Goal: Leave review/rating: Leave review/rating

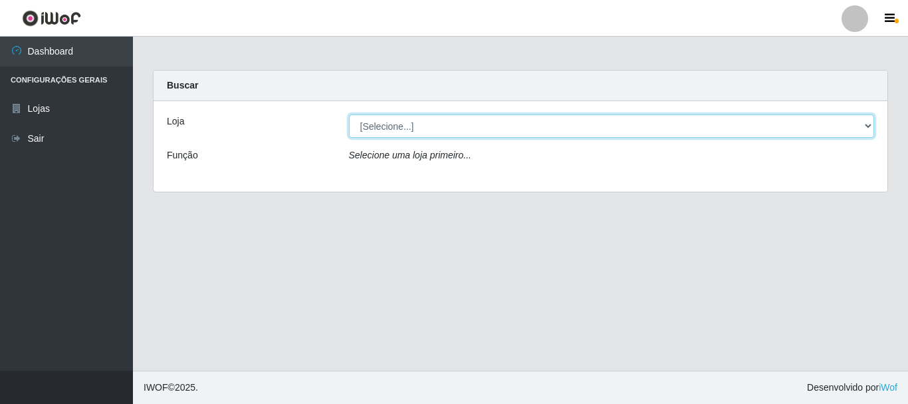
click at [866, 123] on select "[Selecione...] Nordestão - Alecrim" at bounding box center [612, 125] width 526 height 23
select select "453"
click at [349, 114] on select "[Selecione...] Nordestão - Alecrim" at bounding box center [612, 125] width 526 height 23
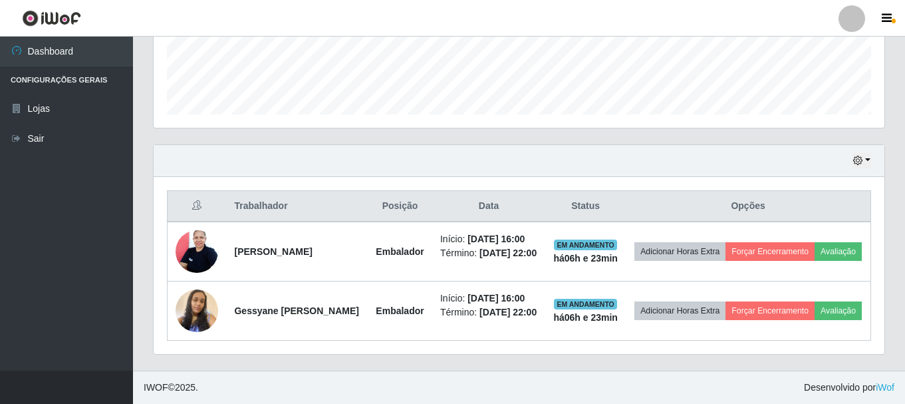
scroll to position [409, 0]
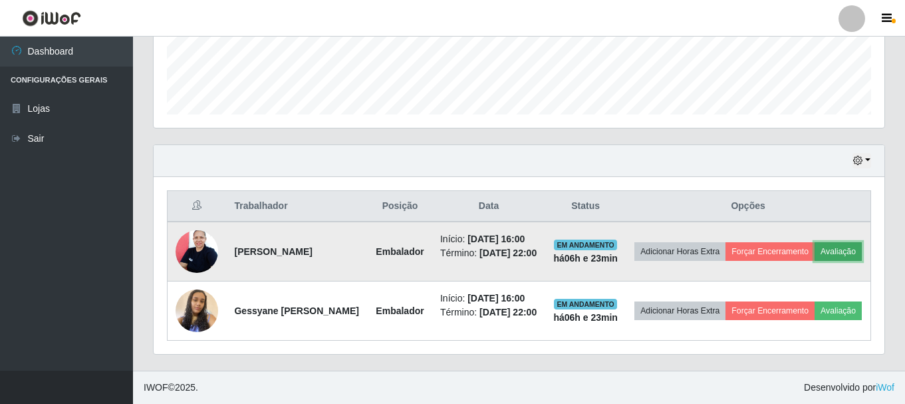
click at [815, 242] on button "Avaliação" at bounding box center [838, 251] width 47 height 19
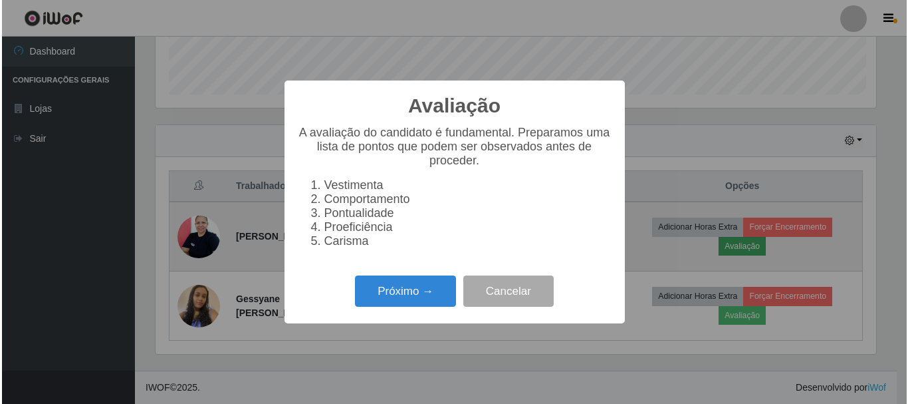
scroll to position [276, 724]
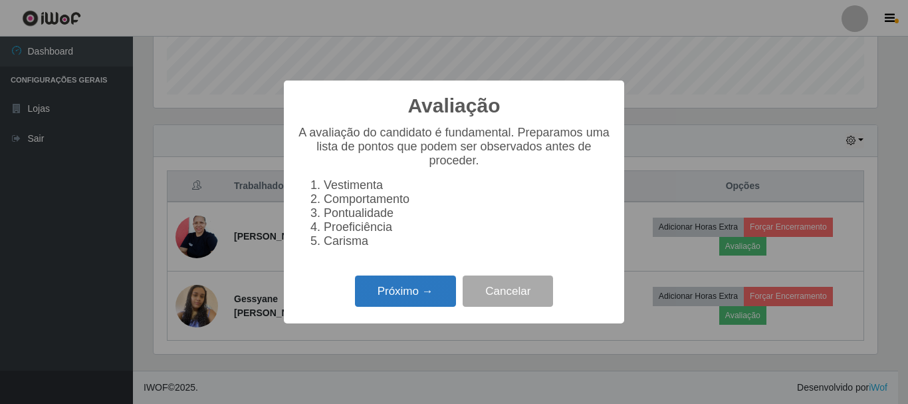
click at [392, 298] on button "Próximo →" at bounding box center [405, 290] width 101 height 31
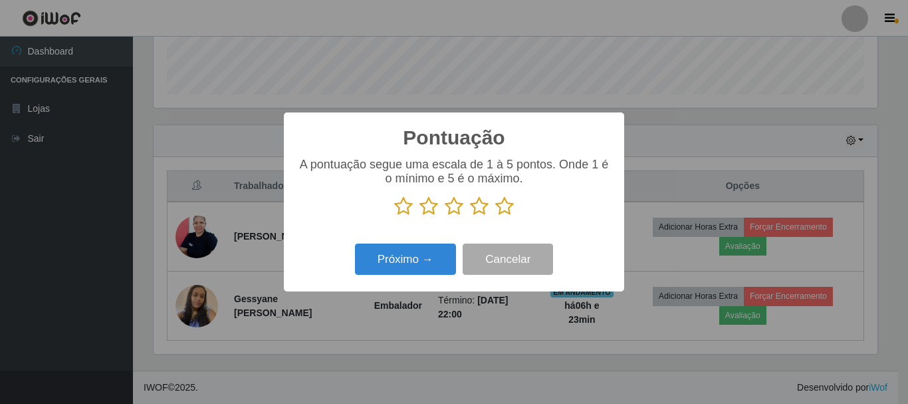
click at [505, 211] on icon at bounding box center [504, 206] width 19 height 20
click at [495, 216] on input "radio" at bounding box center [495, 216] width 0 height 0
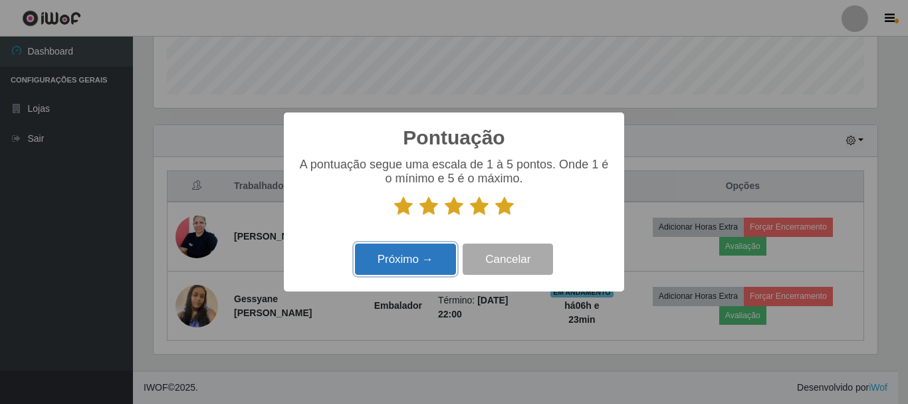
click at [446, 257] on button "Próximo →" at bounding box center [405, 258] width 101 height 31
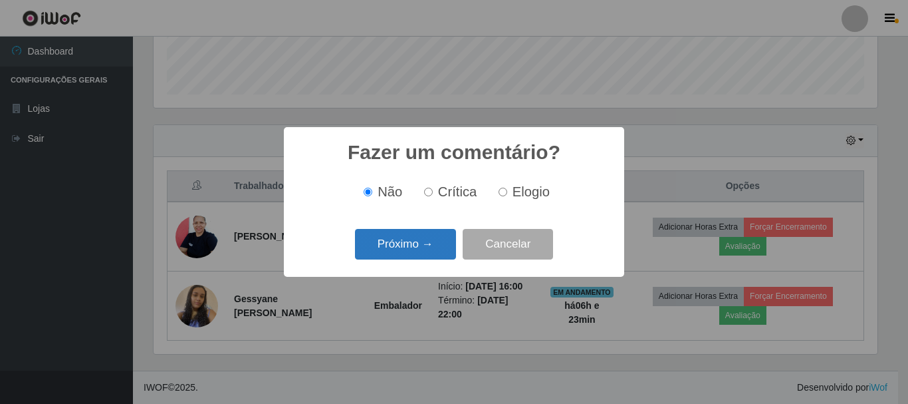
click at [418, 241] on button "Próximo →" at bounding box center [405, 244] width 101 height 31
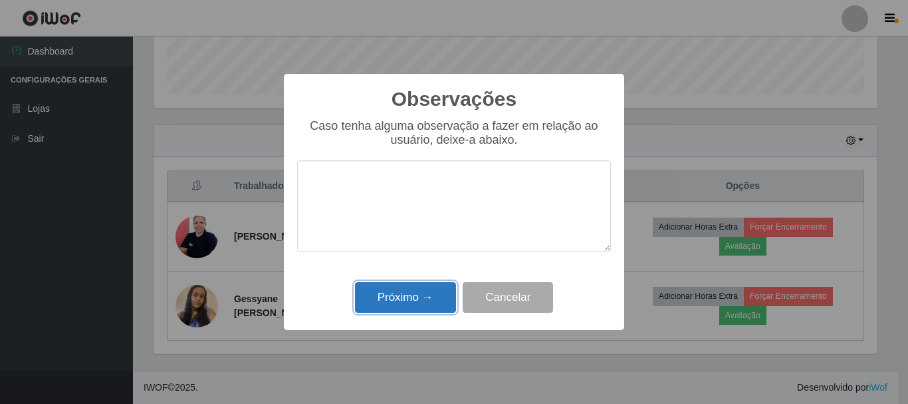
click at [416, 293] on button "Próximo →" at bounding box center [405, 297] width 101 height 31
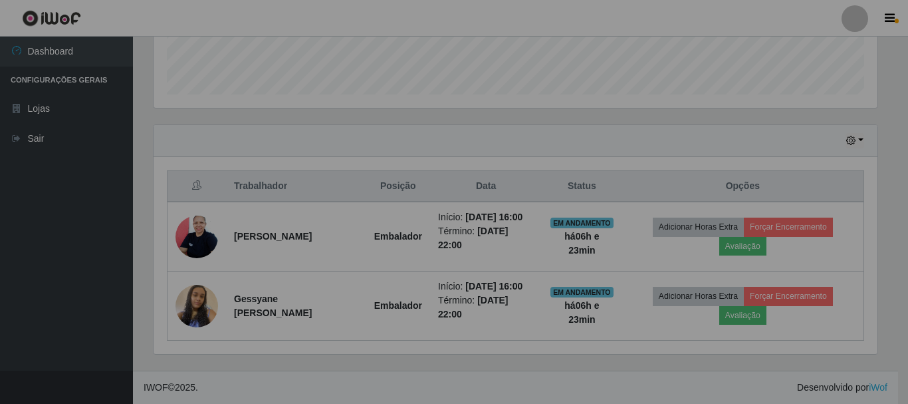
scroll to position [276, 731]
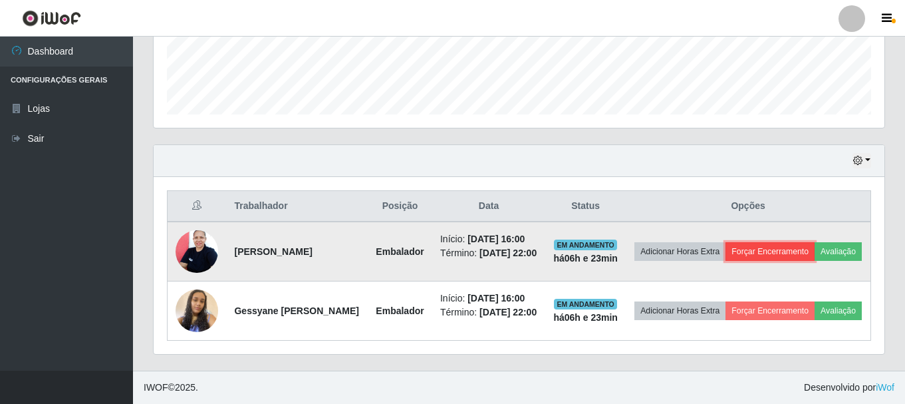
click at [781, 242] on button "Forçar Encerramento" at bounding box center [769, 251] width 89 height 19
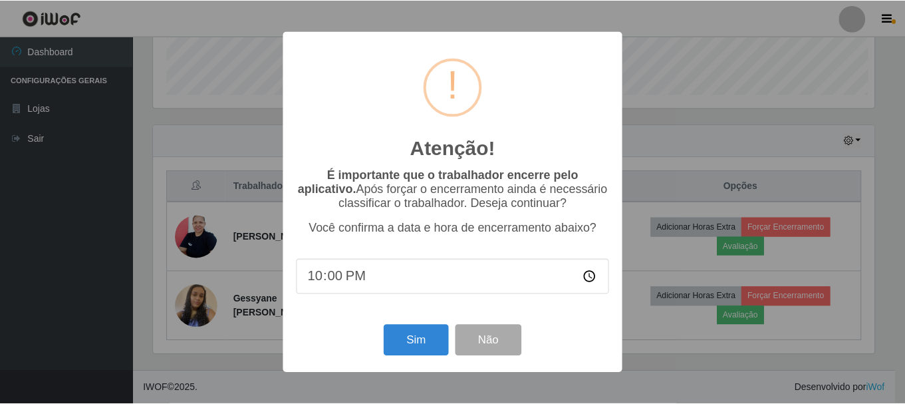
scroll to position [276, 724]
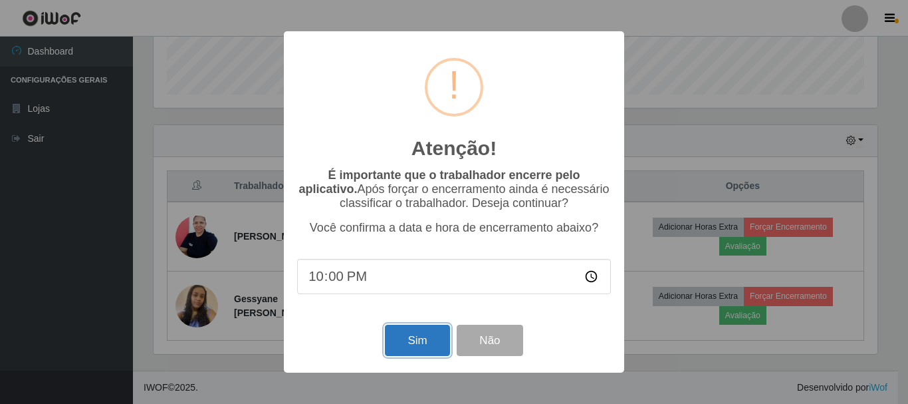
click at [427, 344] on button "Sim" at bounding box center [417, 339] width 64 height 31
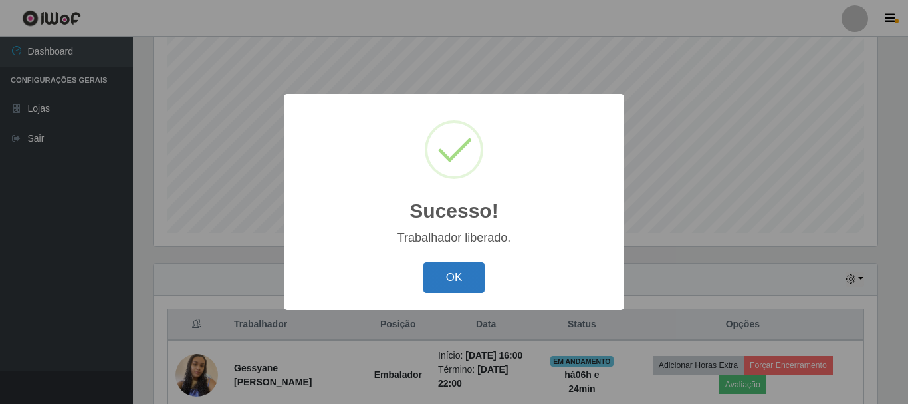
click at [436, 276] on button "OK" at bounding box center [455, 277] width 62 height 31
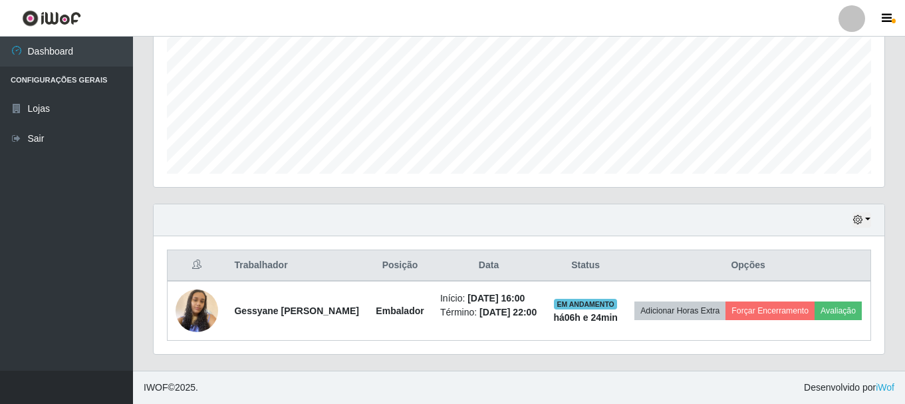
scroll to position [326, 0]
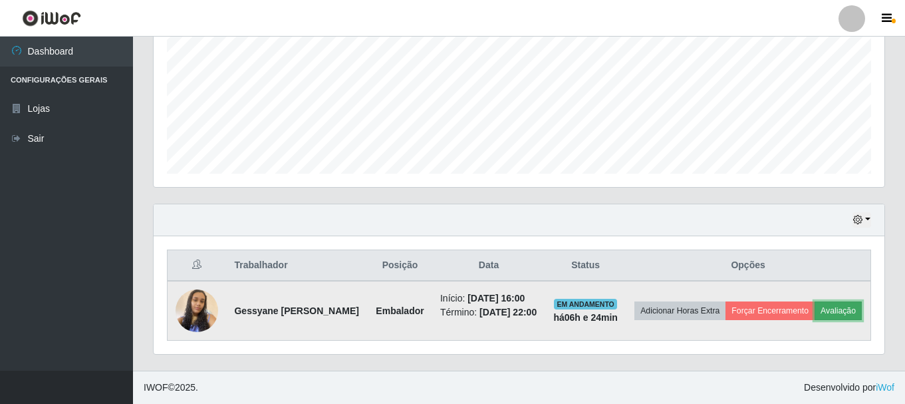
click at [815, 306] on button "Avaliação" at bounding box center [838, 310] width 47 height 19
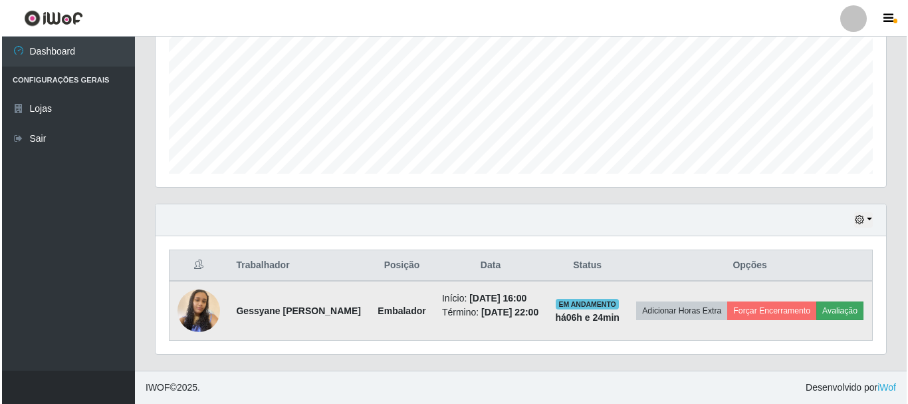
scroll to position [276, 724]
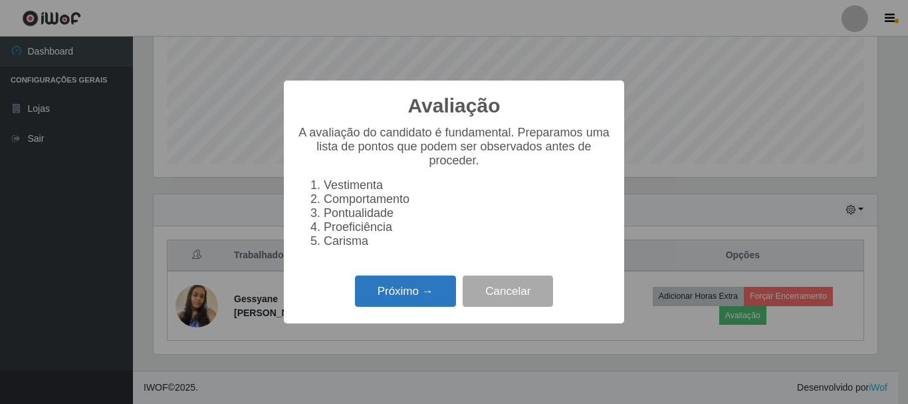
click at [442, 303] on button "Próximo →" at bounding box center [405, 290] width 101 height 31
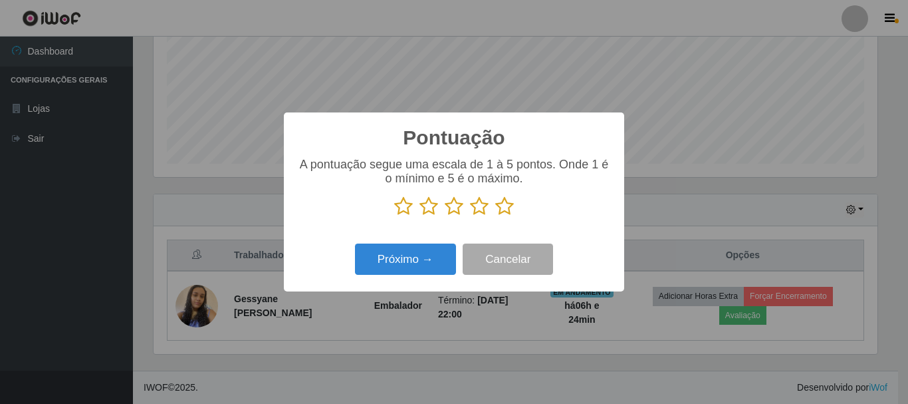
scroll to position [312, 0]
click at [501, 203] on icon at bounding box center [504, 206] width 19 height 20
click at [495, 216] on input "radio" at bounding box center [495, 216] width 0 height 0
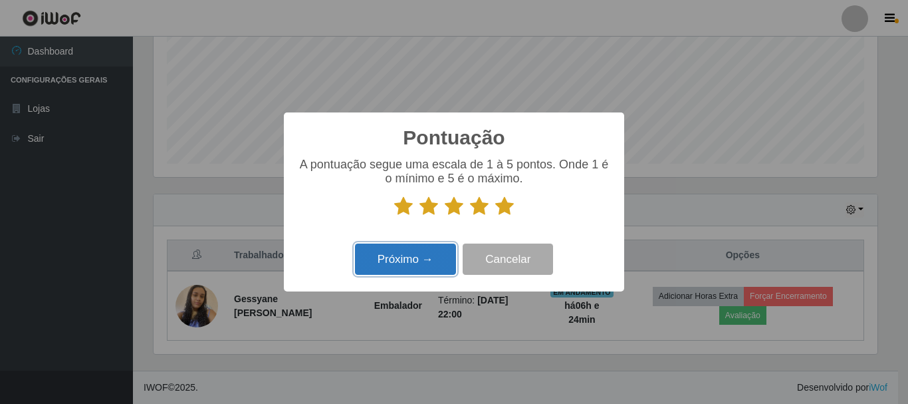
click at [423, 254] on button "Próximo →" at bounding box center [405, 258] width 101 height 31
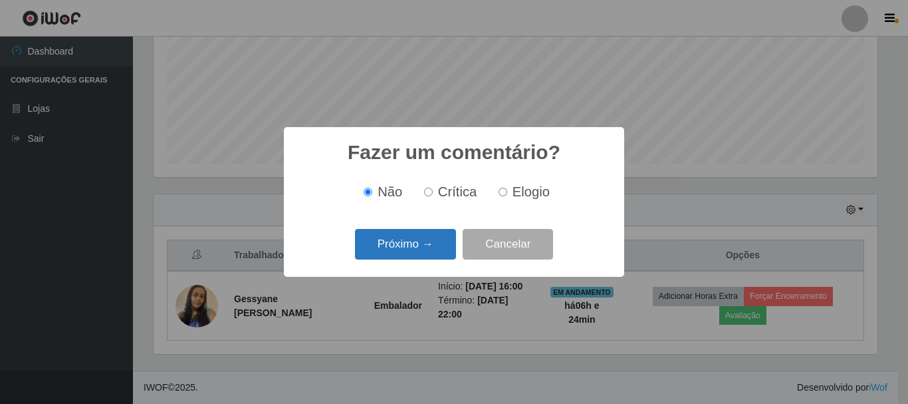
click at [422, 239] on button "Próximo →" at bounding box center [405, 244] width 101 height 31
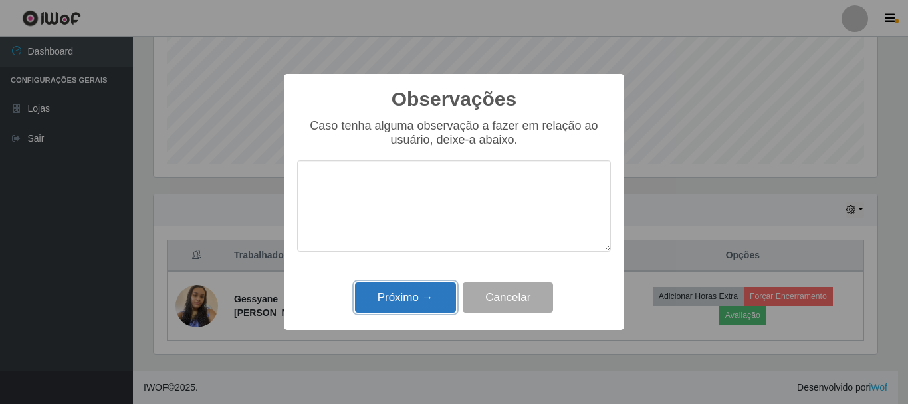
click at [414, 293] on button "Próximo →" at bounding box center [405, 297] width 101 height 31
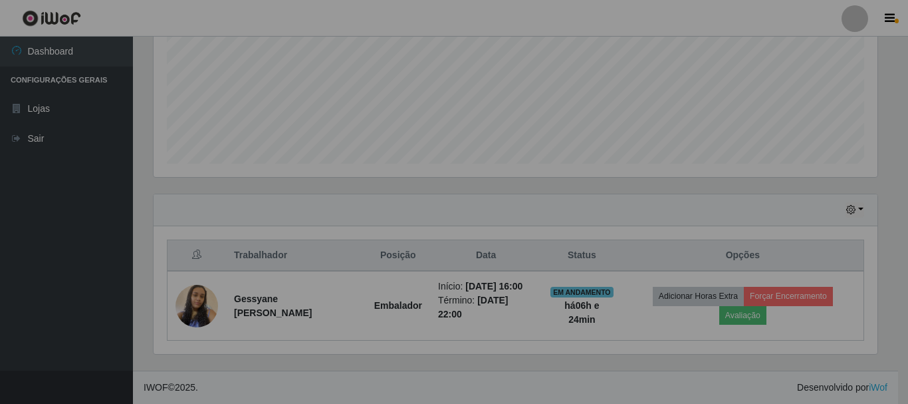
scroll to position [276, 731]
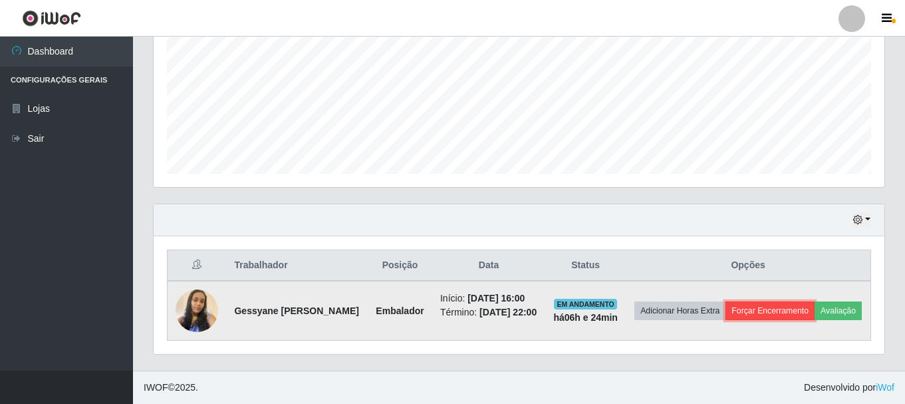
click at [788, 303] on button "Forçar Encerramento" at bounding box center [769, 310] width 89 height 19
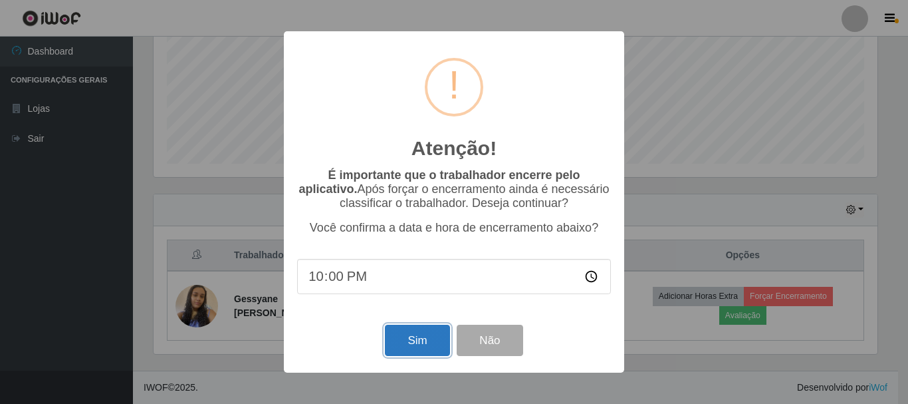
click at [417, 343] on button "Sim" at bounding box center [417, 339] width 64 height 31
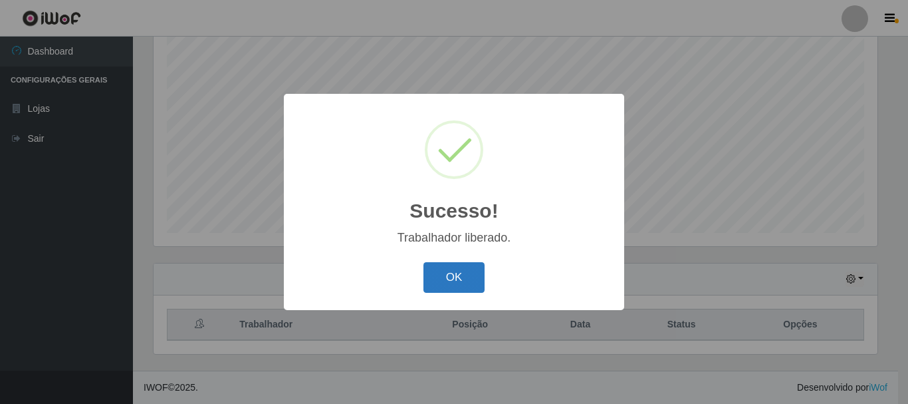
click at [454, 274] on button "OK" at bounding box center [455, 277] width 62 height 31
